Goal: Task Accomplishment & Management: Use online tool/utility

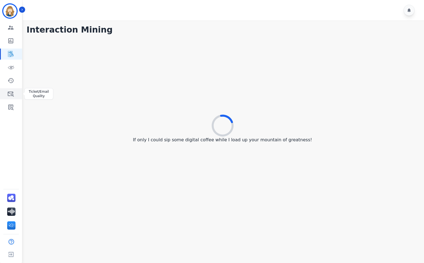
click at [9, 94] on icon "Sidebar" at bounding box center [10, 94] width 7 height 7
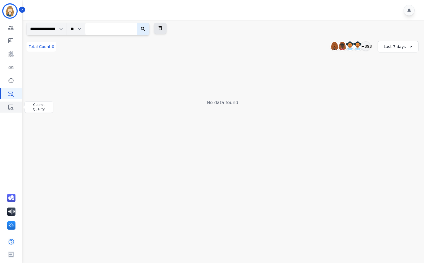
click at [8, 105] on icon "Sidebar" at bounding box center [10, 107] width 7 height 7
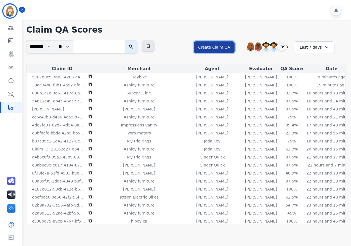
click at [214, 50] on button "Create Claim QA" at bounding box center [214, 47] width 41 height 12
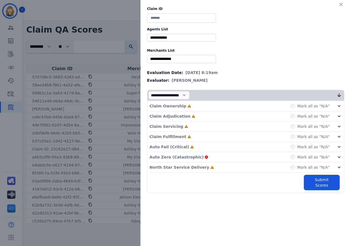
click at [176, 38] on input "selected options" at bounding box center [182, 38] width 66 height 6
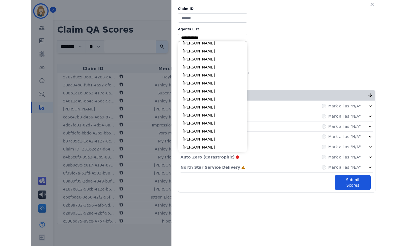
scroll to position [522, 0]
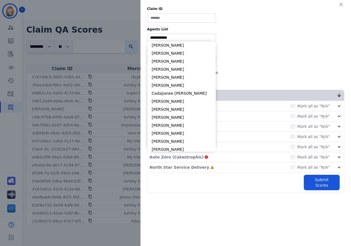
click at [284, 39] on div "Claim ID Agents List ** [PERSON_NAME] [PERSON_NAME] [PERSON_NAME] [PERSON_NAME]…" at bounding box center [246, 99] width 211 height 199
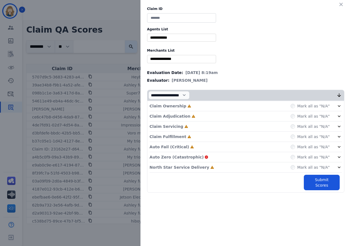
click at [194, 39] on input "selected options" at bounding box center [182, 38] width 66 height 6
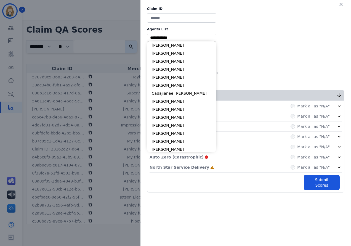
click at [324, 24] on div "Claim ID Agents List ** [PERSON_NAME] [PERSON_NAME] [PERSON_NAME] [PERSON_NAME]…" at bounding box center [246, 99] width 211 height 199
click at [173, 38] on input "selected options" at bounding box center [182, 38] width 66 height 6
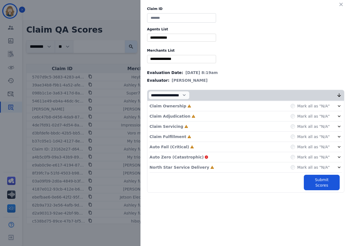
click at [299, 34] on div "Claim ID Agents List ** [PERSON_NAME] [PERSON_NAME] [PERSON_NAME] [PERSON_NAME]…" at bounding box center [246, 99] width 211 height 199
click at [341, 5] on icon "button" at bounding box center [341, 5] width 6 height 6
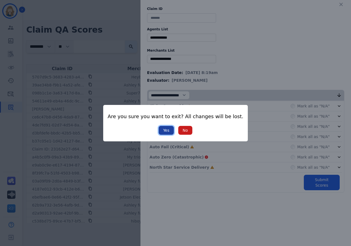
click at [162, 130] on button "Yes" at bounding box center [166, 130] width 15 height 9
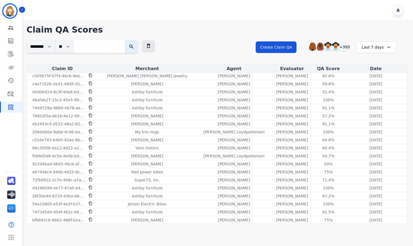
scroll to position [490, 0]
click at [387, 48] on icon at bounding box center [389, 47] width 6 height 6
click at [385, 100] on li "Last 90 days" at bounding box center [380, 101] width 28 height 6
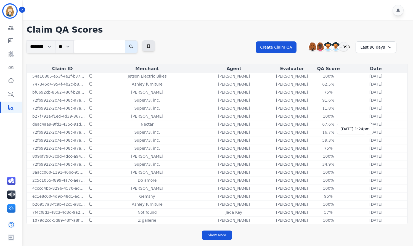
scroll to position [650, 0]
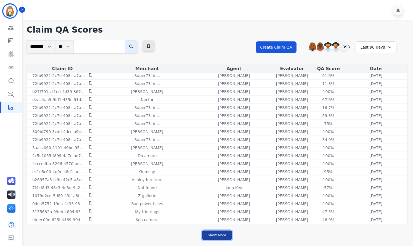
click at [219, 236] on button "Show More" at bounding box center [217, 235] width 30 height 9
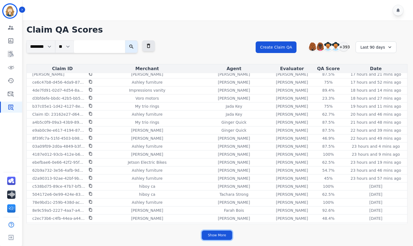
scroll to position [0, 0]
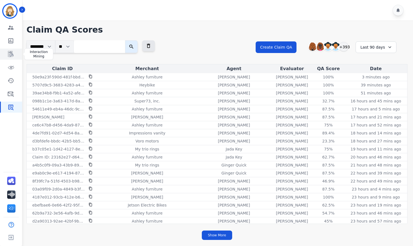
click at [10, 55] on icon "Sidebar" at bounding box center [11, 54] width 6 height 6
